Goal: Task Accomplishment & Management: Manage account settings

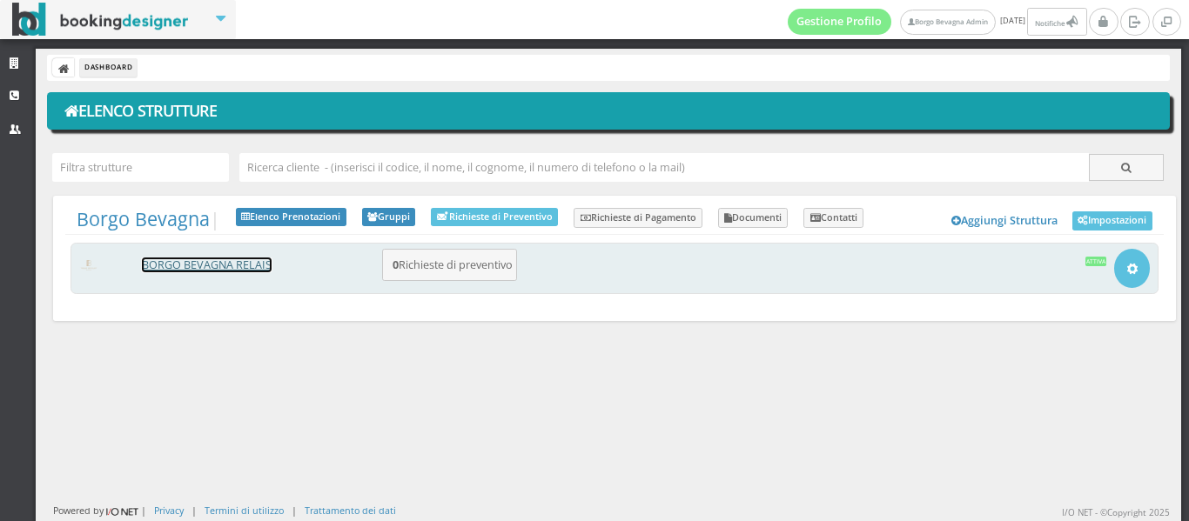
click at [192, 269] on link "BORGO BEVAGNA RELAIS" at bounding box center [207, 265] width 130 height 15
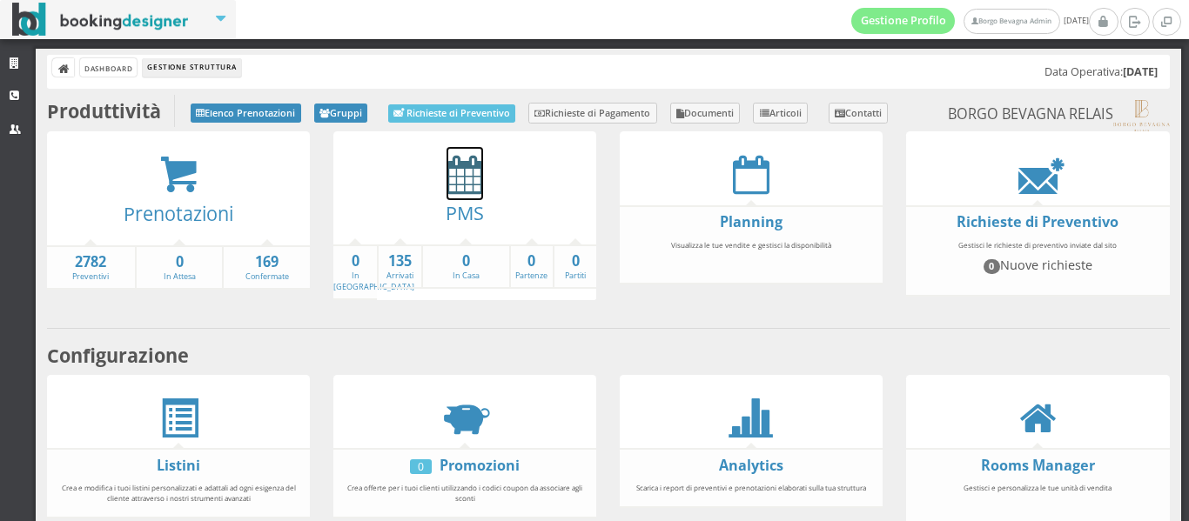
click at [458, 192] on icon at bounding box center [464, 174] width 37 height 39
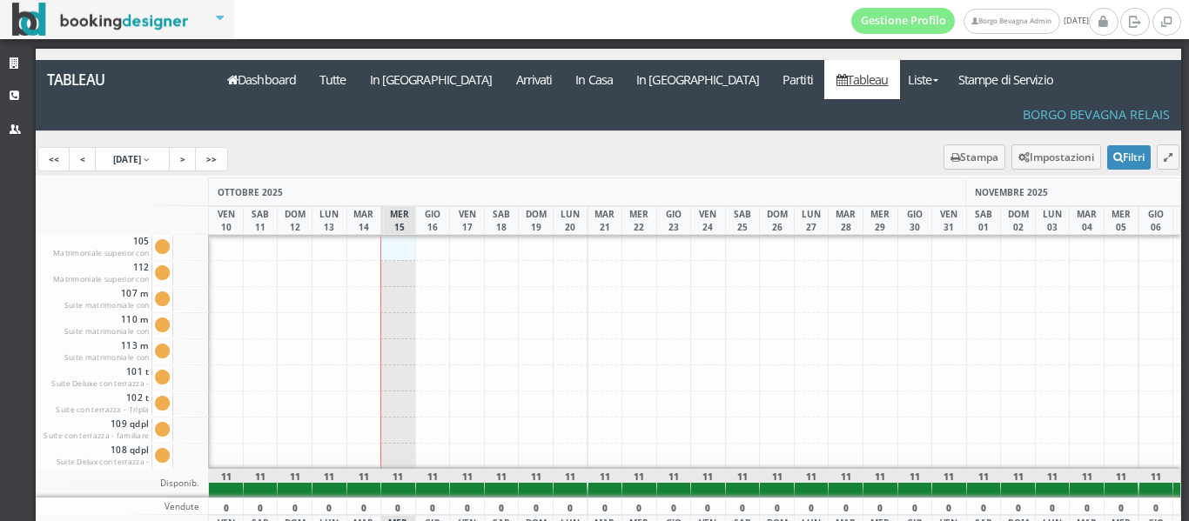
click at [393, 235] on div at bounding box center [398, 248] width 36 height 26
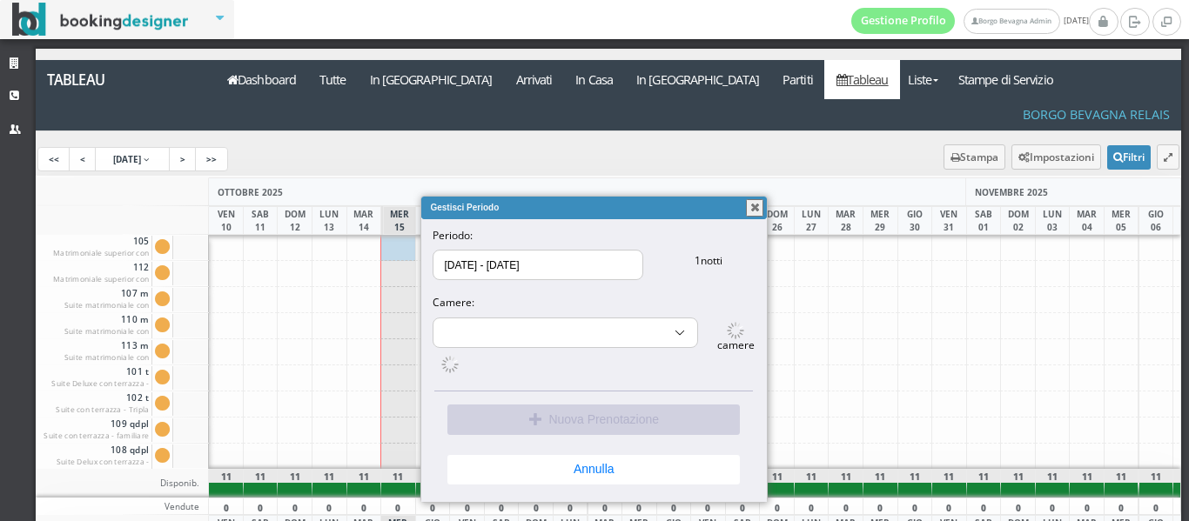
select select "9688"
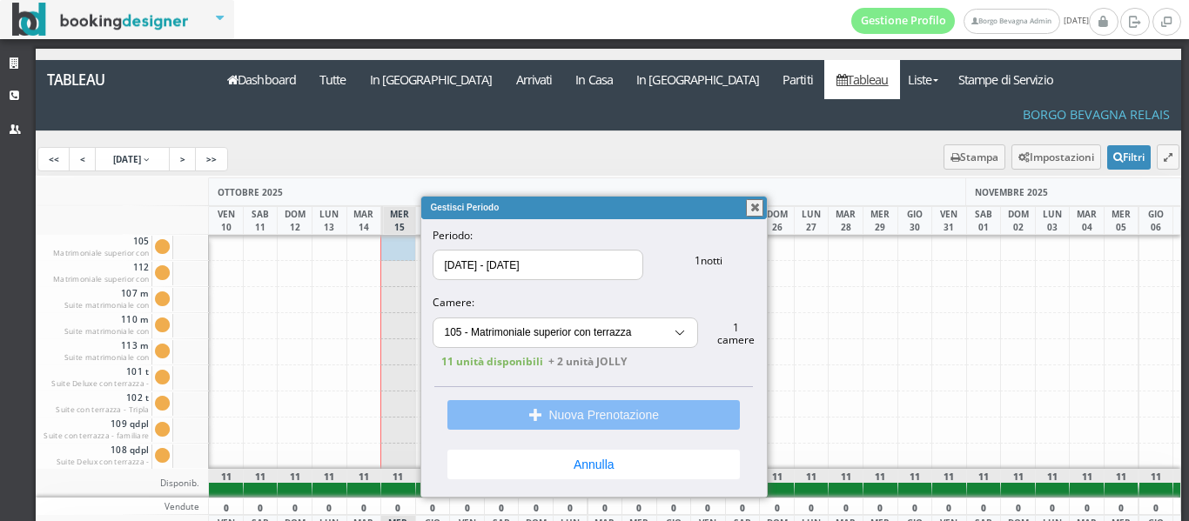
click at [603, 410] on button "Nuova Prenotazione" at bounding box center [593, 415] width 292 height 30
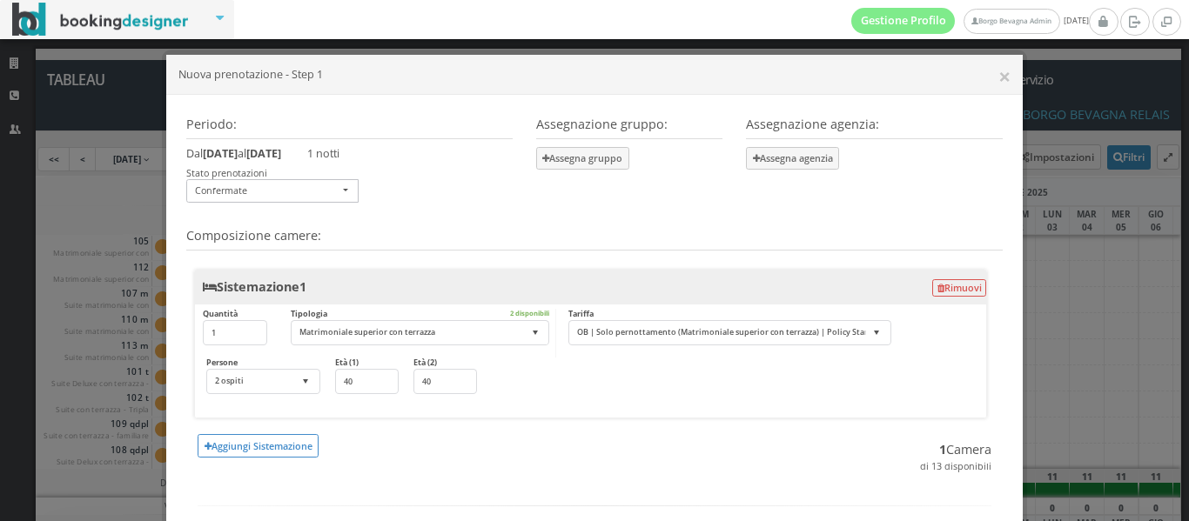
scroll to position [109, 0]
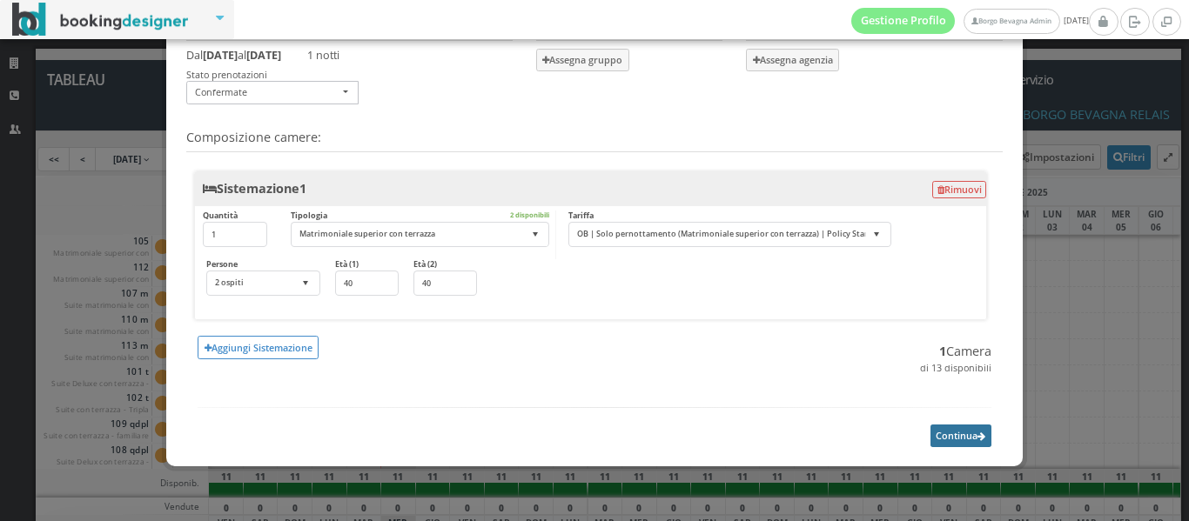
click at [943, 433] on button "Continua" at bounding box center [960, 436] width 61 height 22
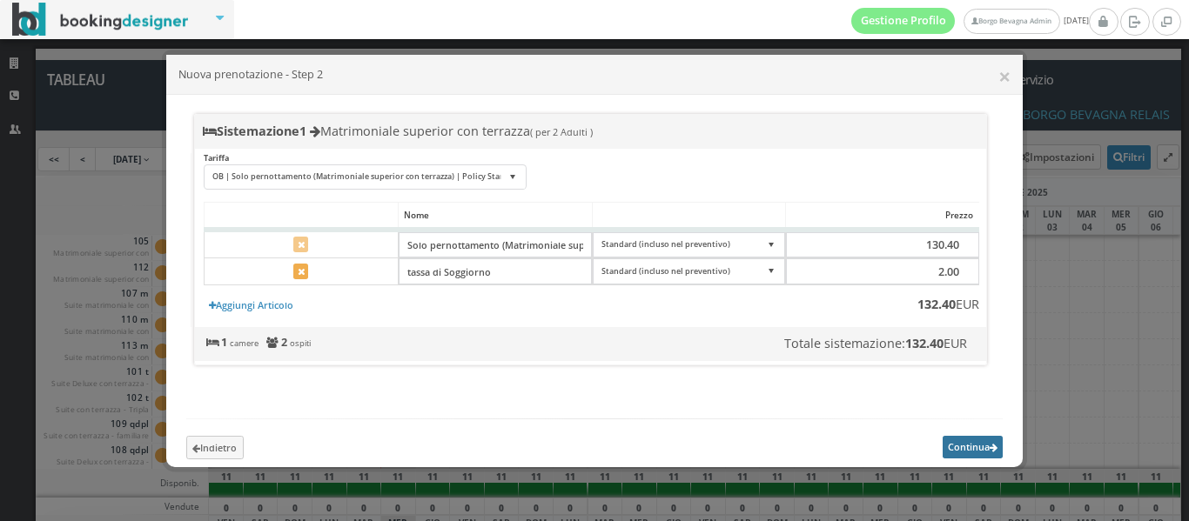
click at [958, 457] on button "Continua" at bounding box center [973, 447] width 61 height 22
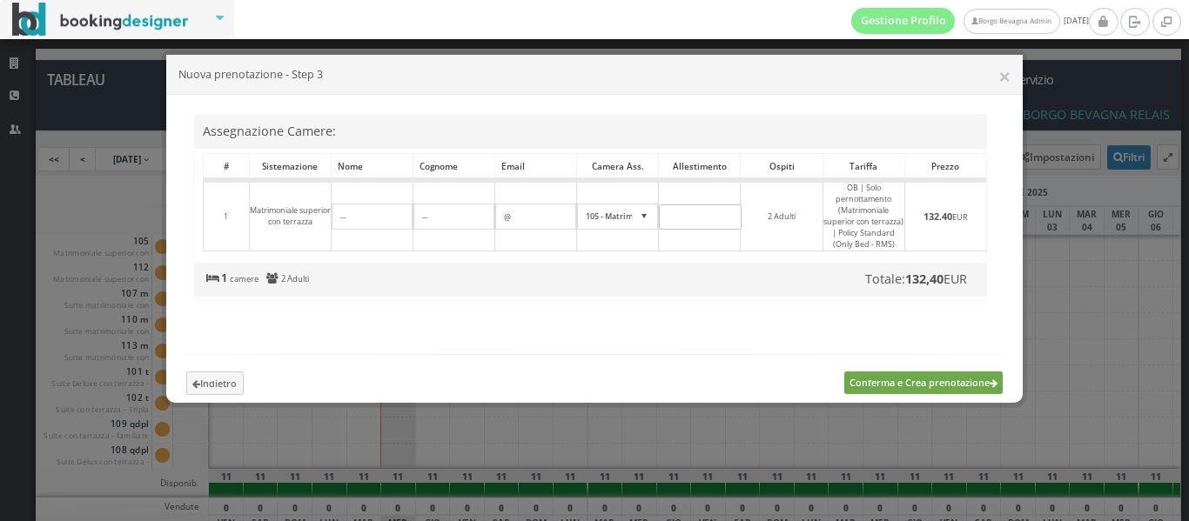
click at [923, 393] on button "Conferma e Crea prenotazione" at bounding box center [923, 383] width 159 height 22
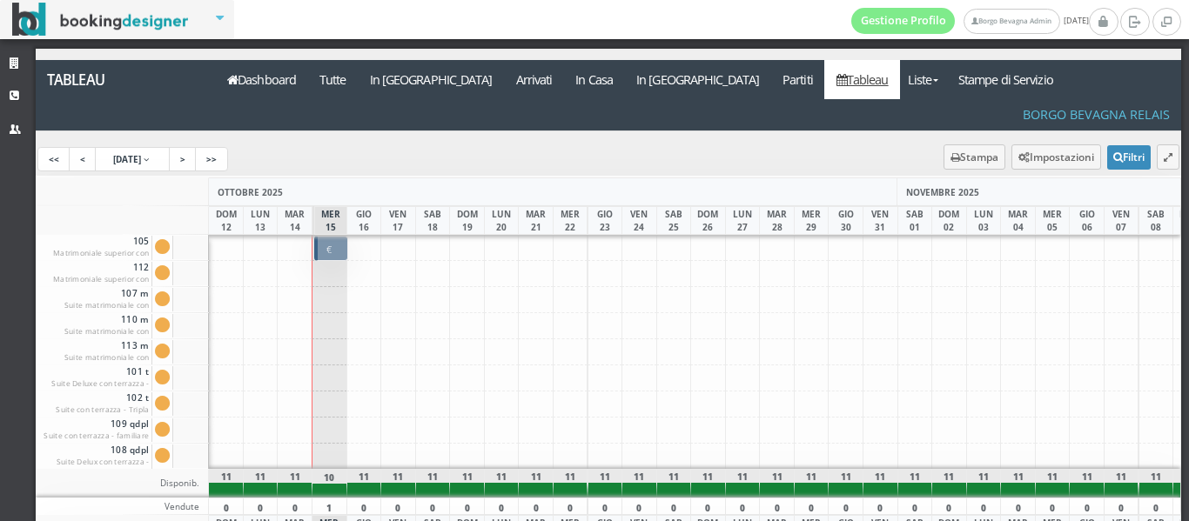
click at [329, 243] on p "€ 130.40 1 notti" at bounding box center [332, 270] width 21 height 55
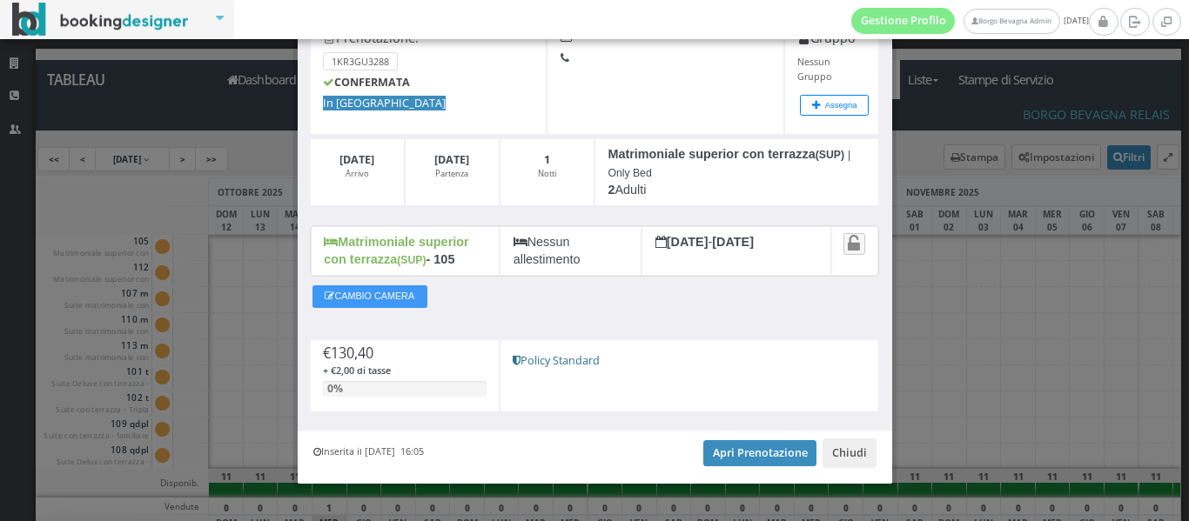
scroll to position [128, 0]
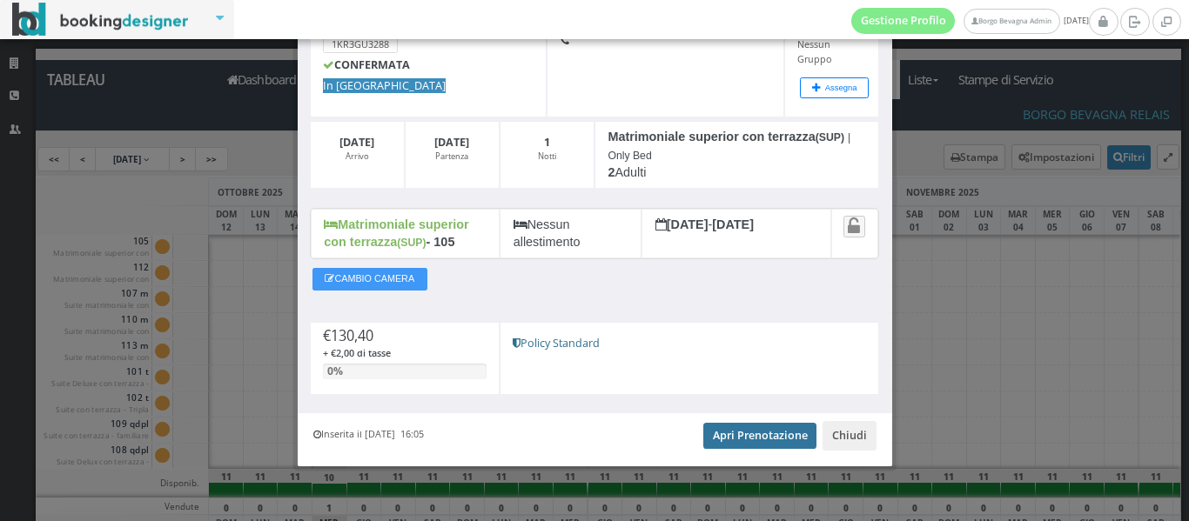
click at [754, 433] on link "Apri Prenotazione" at bounding box center [760, 436] width 114 height 26
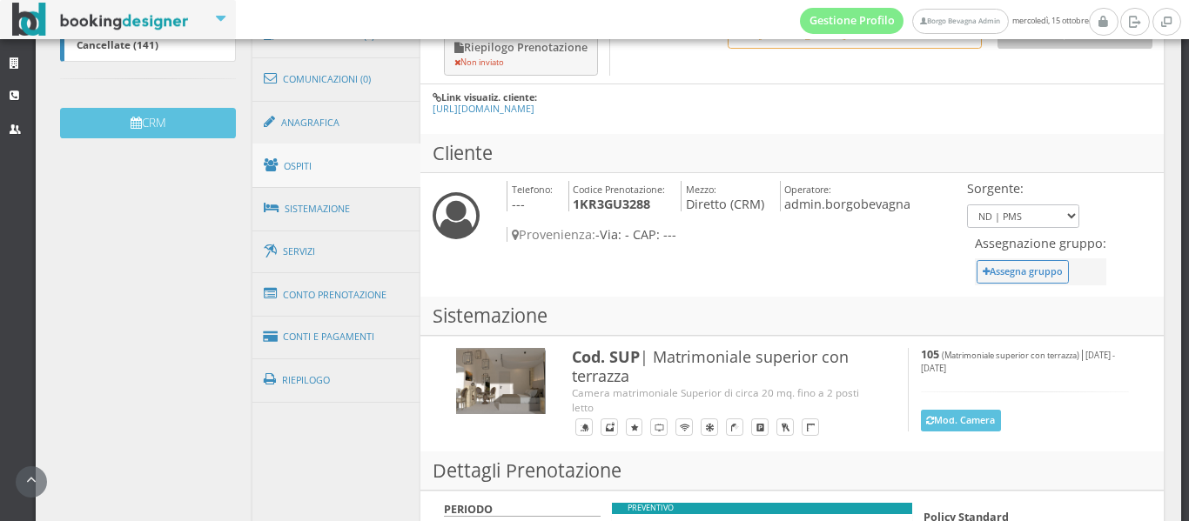
scroll to position [528, 0]
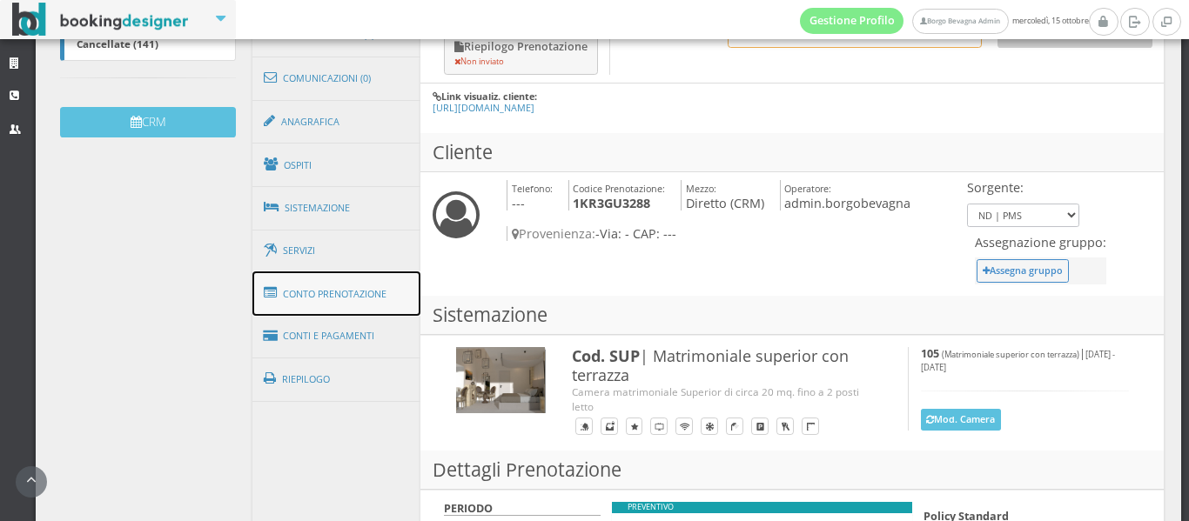
click at [315, 317] on link "Conto Prenotazione" at bounding box center [336, 294] width 169 height 45
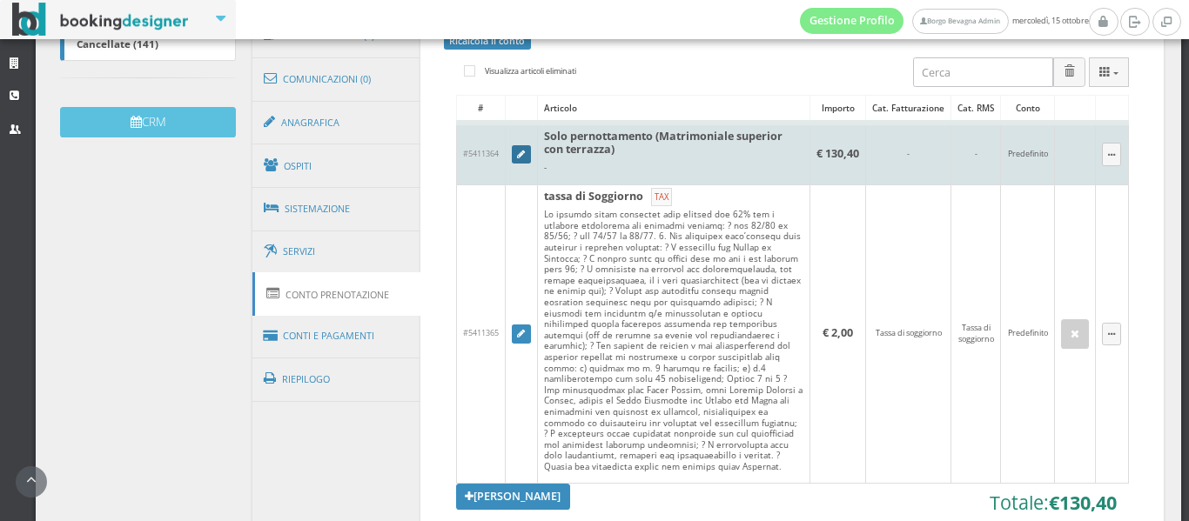
click at [515, 164] on link at bounding box center [521, 154] width 19 height 19
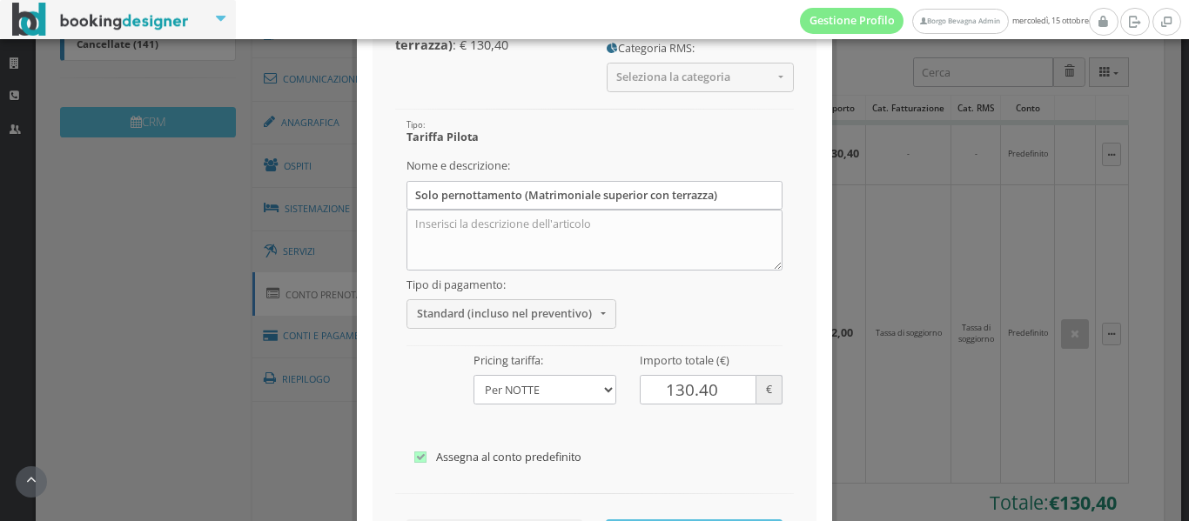
scroll to position [169, 0]
drag, startPoint x: 710, startPoint y: 396, endPoint x: 460, endPoint y: 378, distance: 250.4
click at [460, 109] on div "Tipo: Tariffa Pilota [GEOGRAPHIC_DATA] e descrizione: Solo pernottamento (Matri…" at bounding box center [594, 109] width 399 height 0
type input "250"
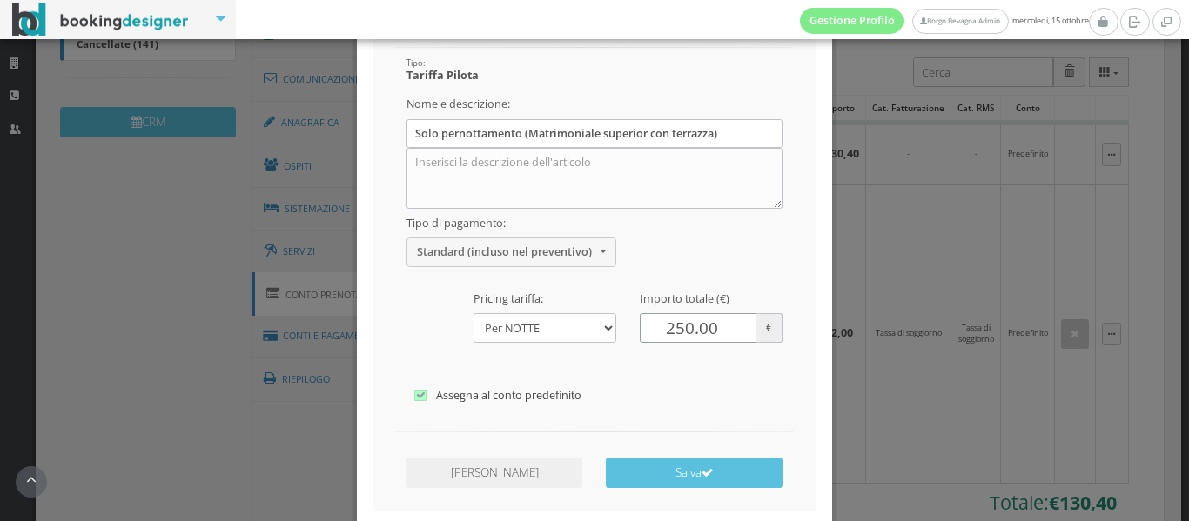
scroll to position [237, 0]
type input "250.00"
click at [655, 468] on button "Salva" at bounding box center [694, 473] width 176 height 30
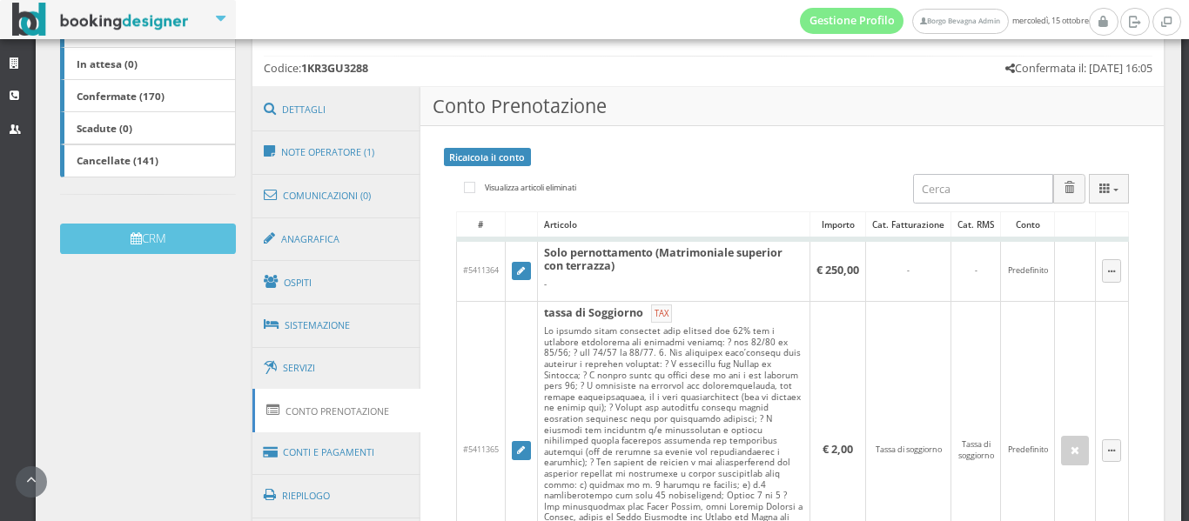
scroll to position [454, 0]
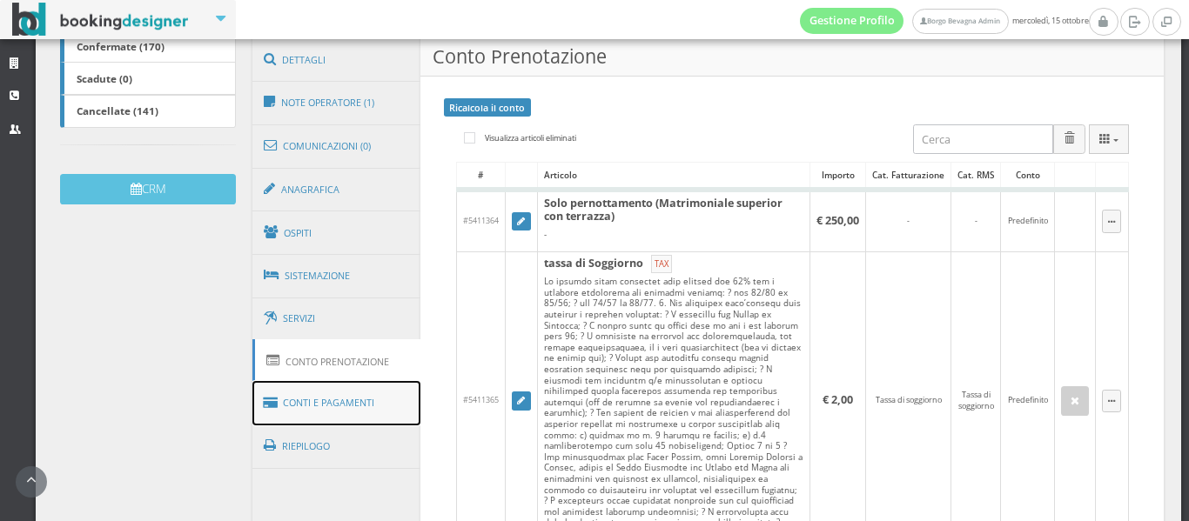
click at [332, 426] on link "Conti e Pagamenti" at bounding box center [336, 403] width 169 height 44
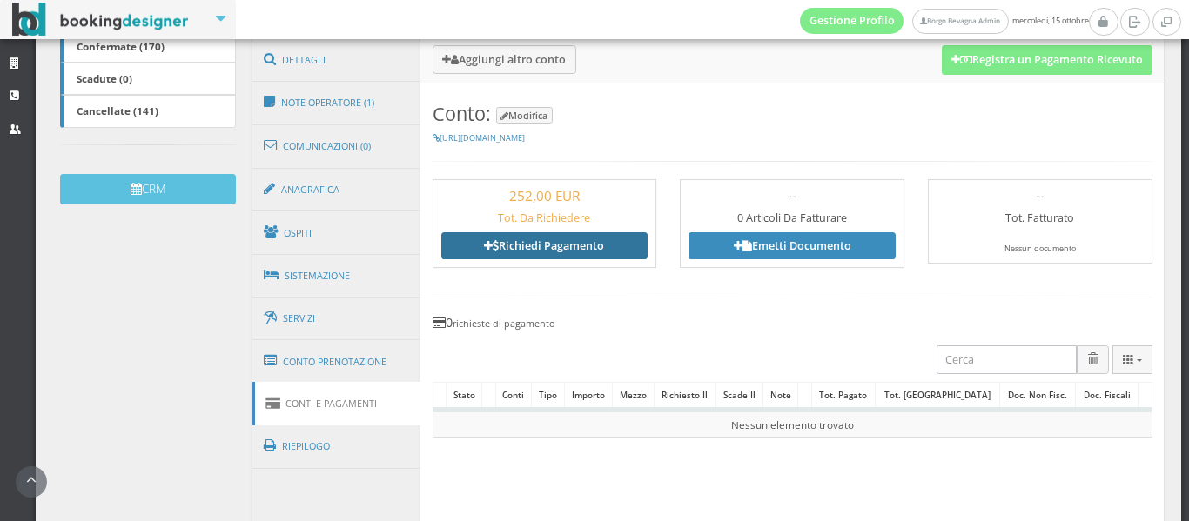
click at [507, 258] on link "Richiedi Pagamento" at bounding box center [544, 245] width 207 height 26
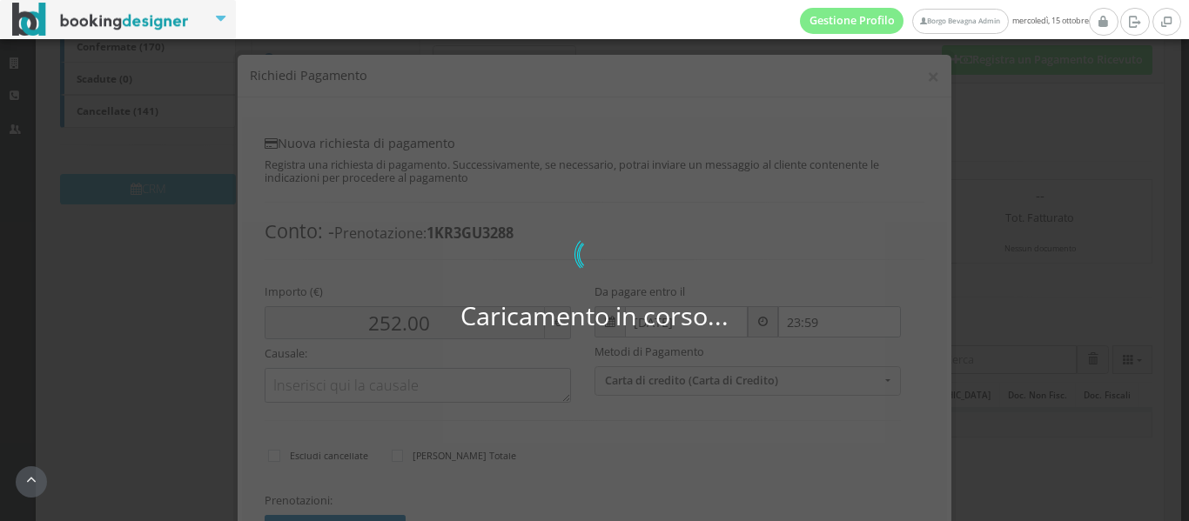
type input "0.00"
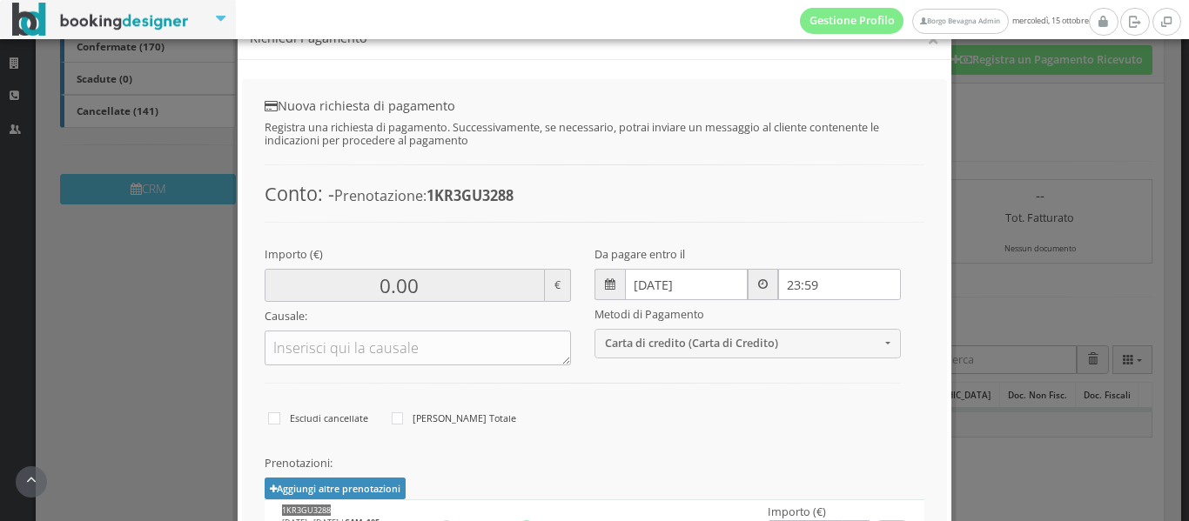
scroll to position [44, 0]
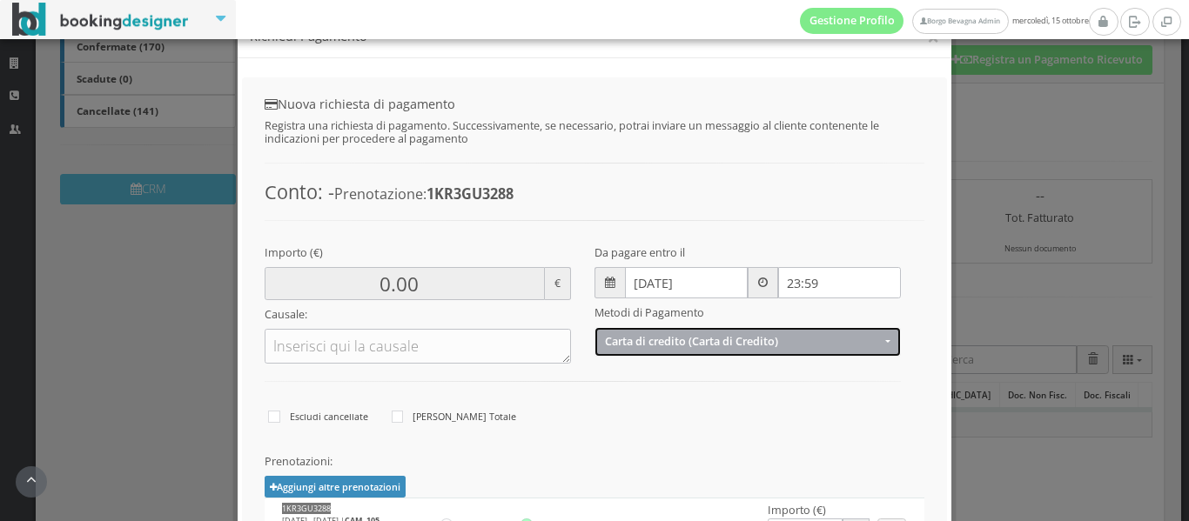
click at [641, 339] on span "Carta di credito (Carta di Credito)" at bounding box center [743, 341] width 276 height 13
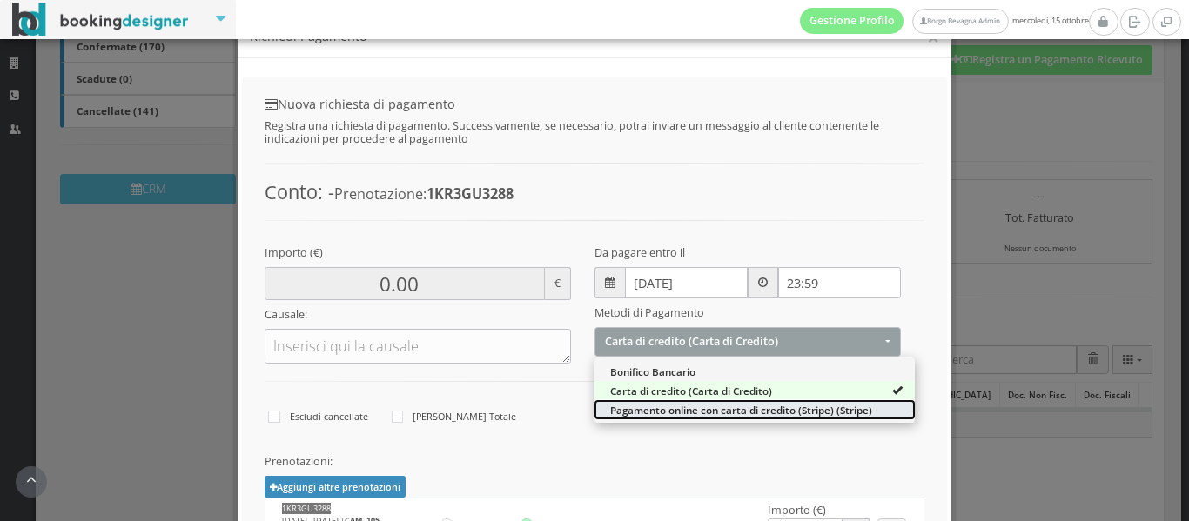
click at [659, 413] on span "Pagamento online con carta di credito (Stripe) (Stripe)" at bounding box center [741, 410] width 262 height 15
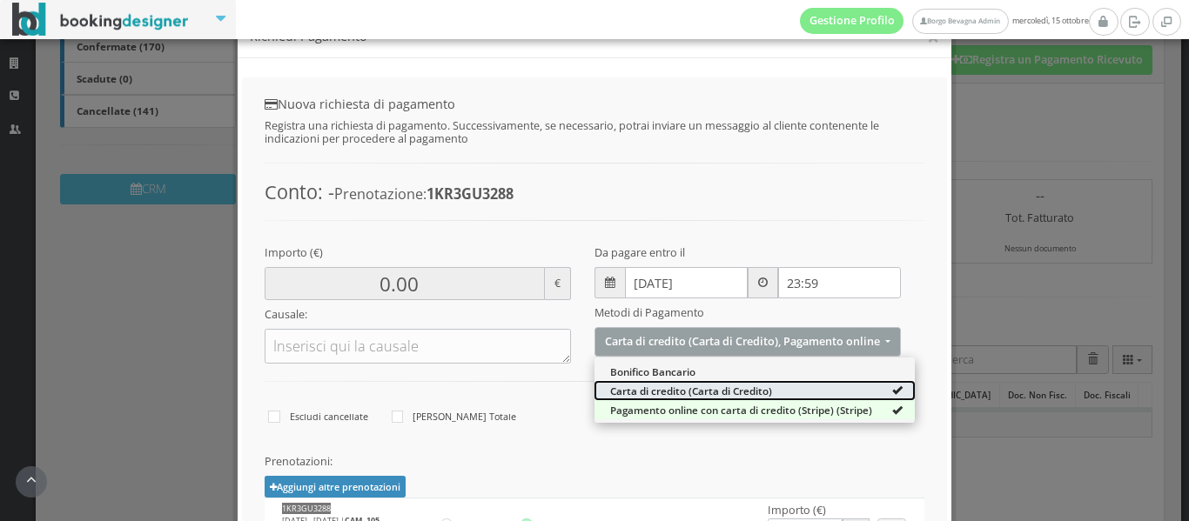
click at [649, 393] on span "Carta di credito (Carta di Credito)" at bounding box center [691, 391] width 162 height 15
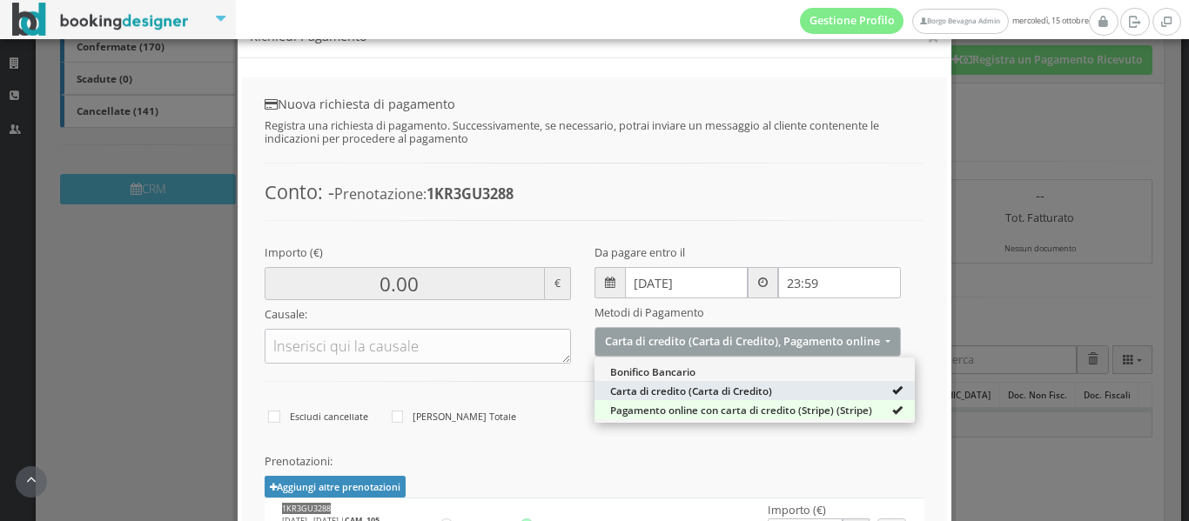
select select "2631"
click at [547, 478] on div "Prenotazioni: Aggiungi altre prenotazioni 1KR3GU3288 | Select All Deselect All …" at bounding box center [595, 511] width 660 height 113
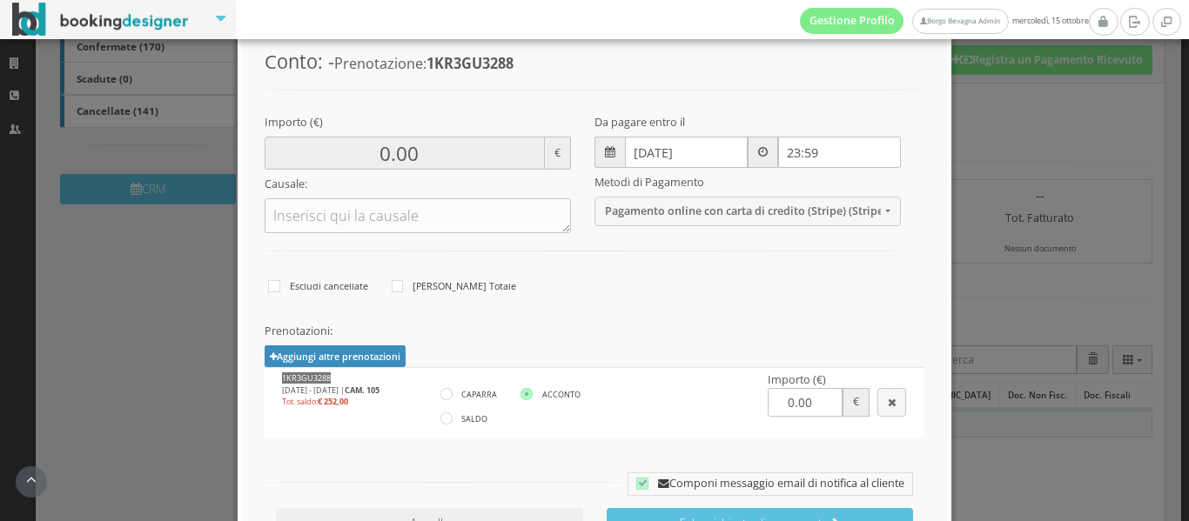
scroll to position [197, 0]
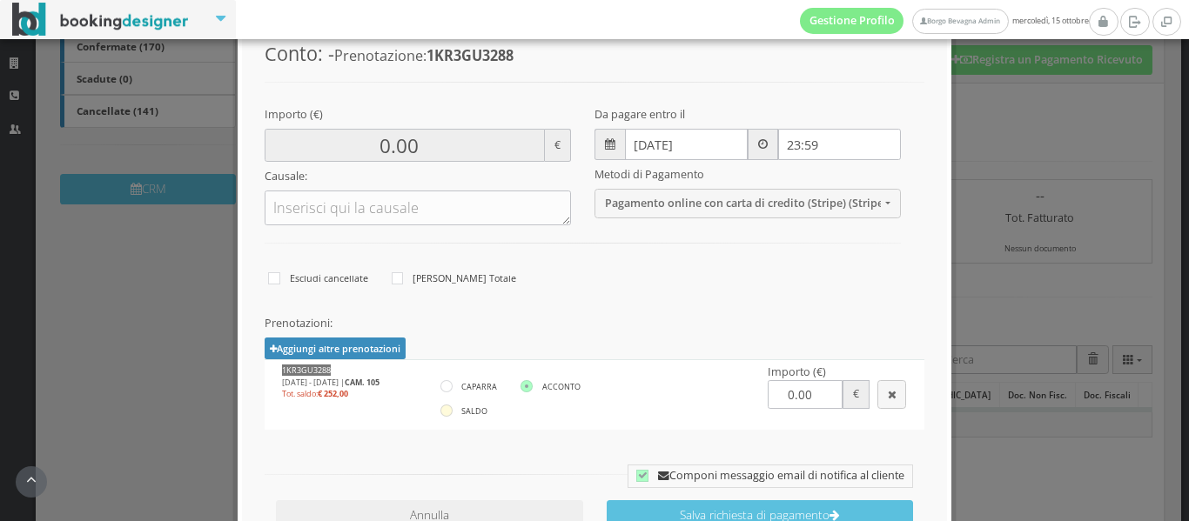
click at [443, 413] on icon at bounding box center [446, 411] width 12 height 12
radio input"] "true"
type input "252.00"
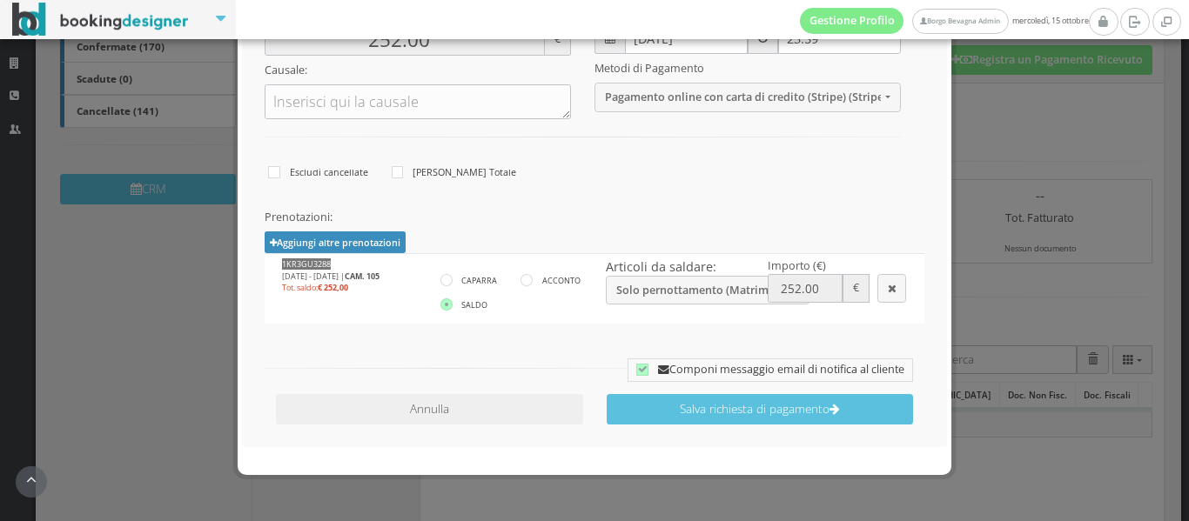
scroll to position [325, 0]
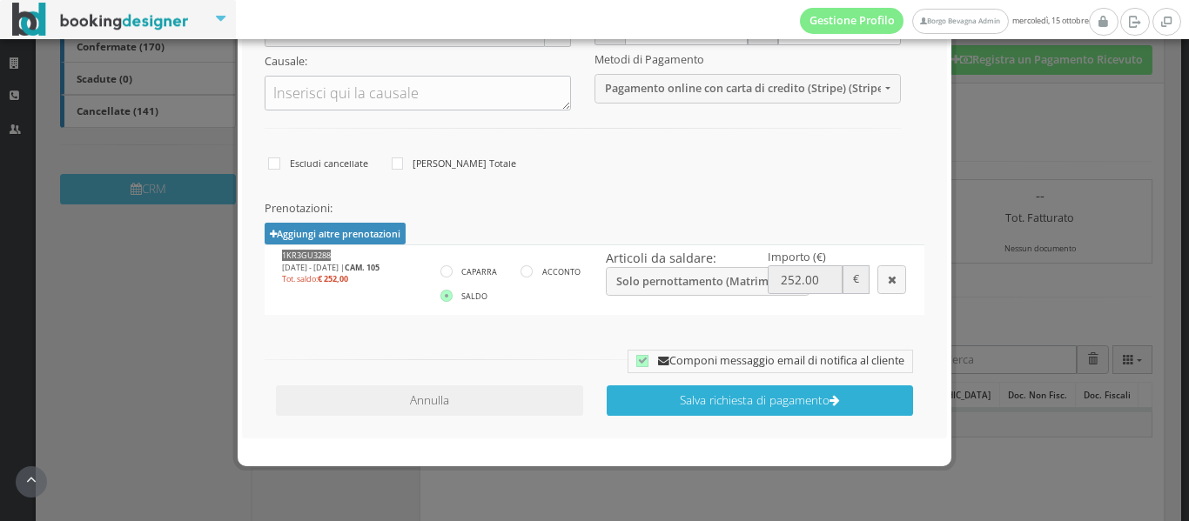
click at [696, 400] on button "Salva richiesta di pagamento" at bounding box center [760, 401] width 306 height 30
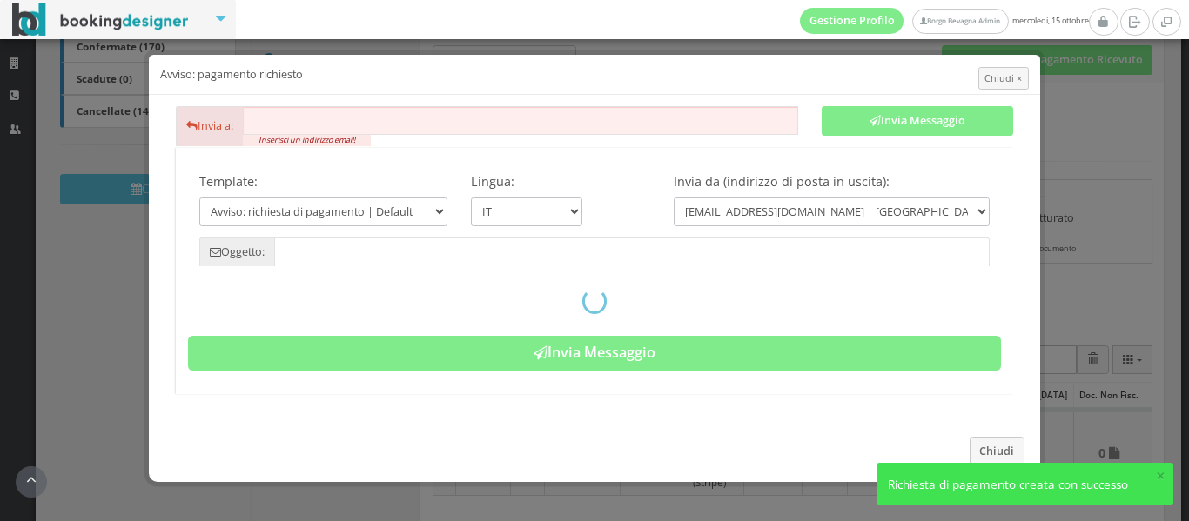
type input "Pagamento richiesto - Prenotazione: 1KR3GU3288 -"
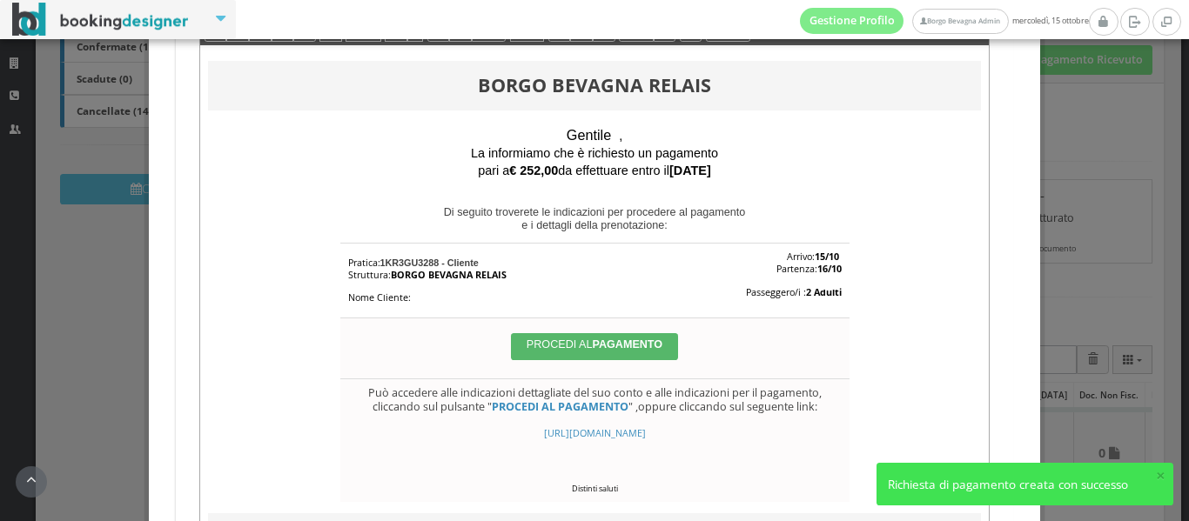
scroll to position [281, 0]
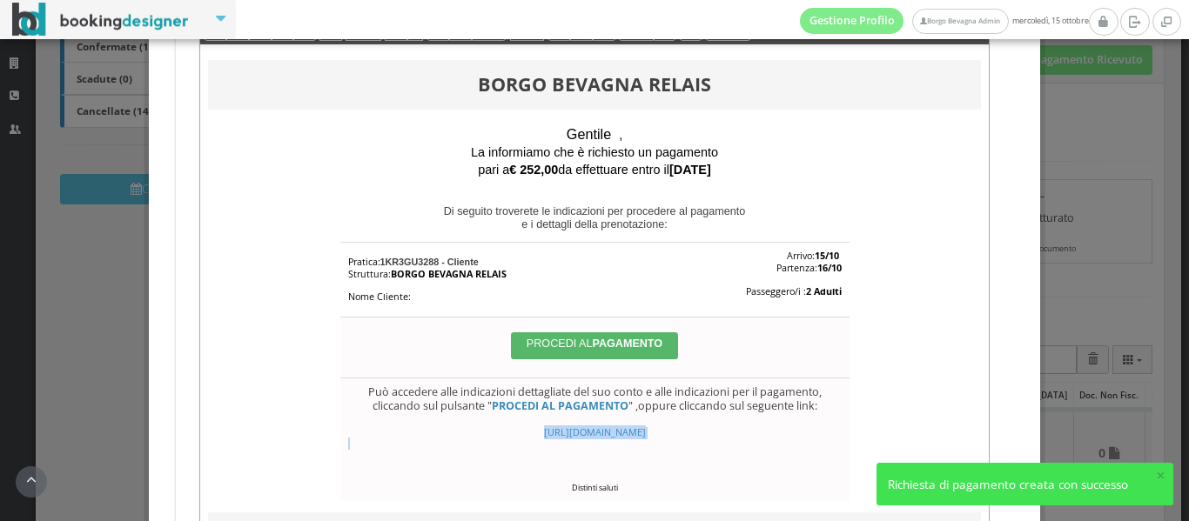
drag, startPoint x: 658, startPoint y: 462, endPoint x: 438, endPoint y: 425, distance: 223.3
click at [438, 427] on div "[URL][DOMAIN_NAME]" at bounding box center [594, 438] width 493 height 23
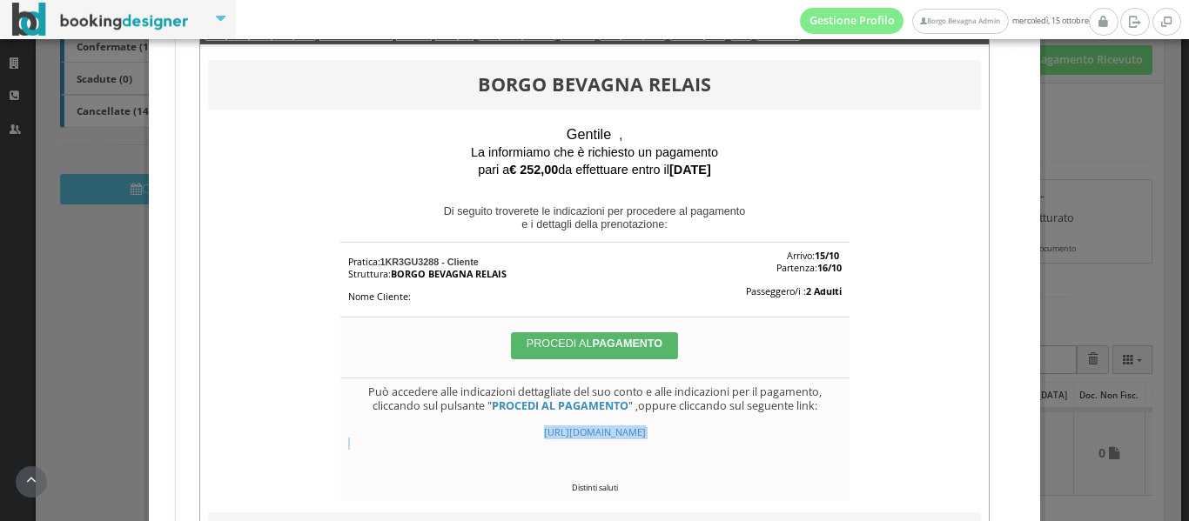
copy div "[URL][DOMAIN_NAME]"
